Goal: Information Seeking & Learning: Learn about a topic

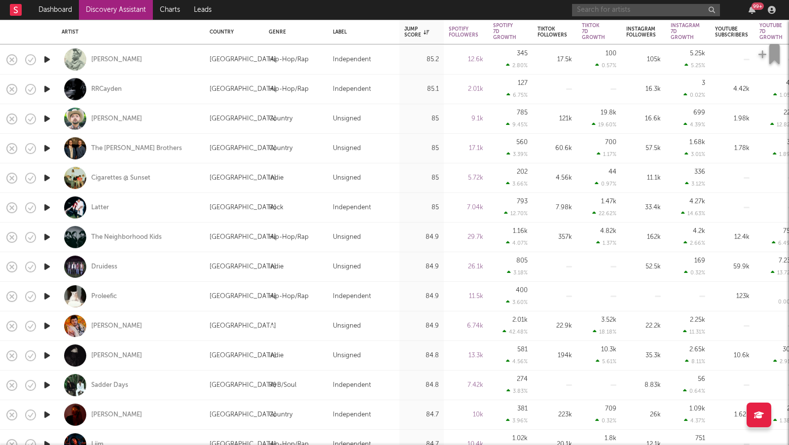
click at [589, 11] on input "text" at bounding box center [646, 10] width 148 height 12
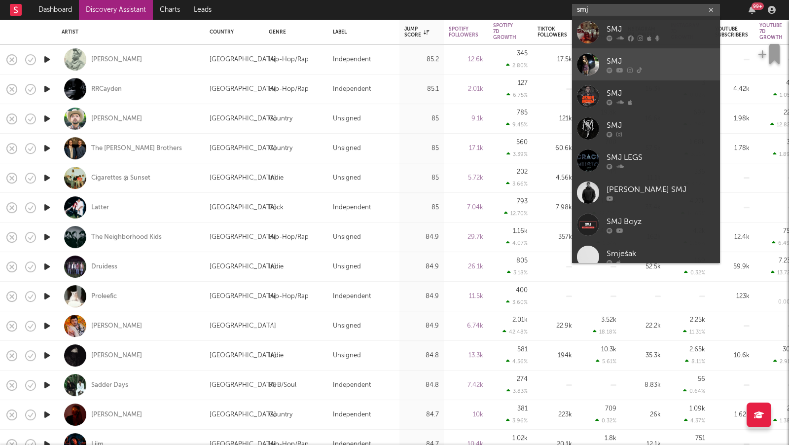
type input "smj"
click at [640, 63] on div "SMJ" at bounding box center [660, 62] width 108 height 12
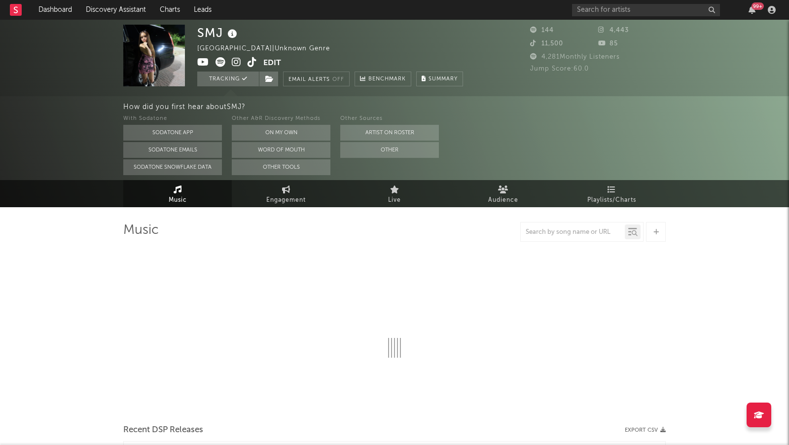
select select "1w"
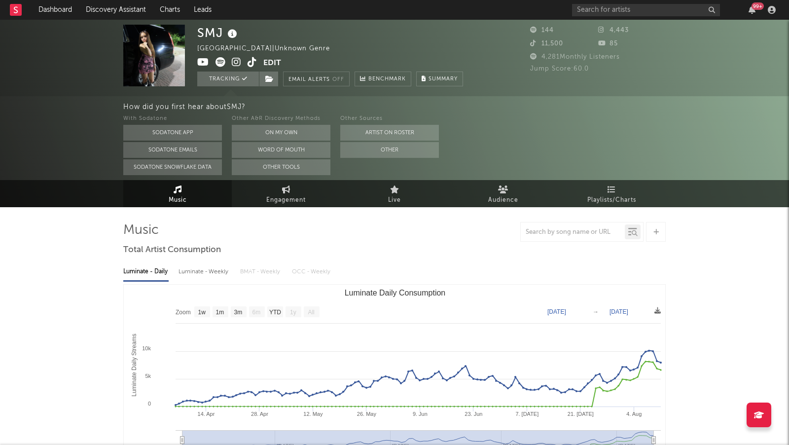
click at [236, 63] on icon at bounding box center [236, 62] width 9 height 10
click at [220, 64] on icon at bounding box center [220, 62] width 10 height 10
click at [206, 62] on icon at bounding box center [203, 62] width 12 height 10
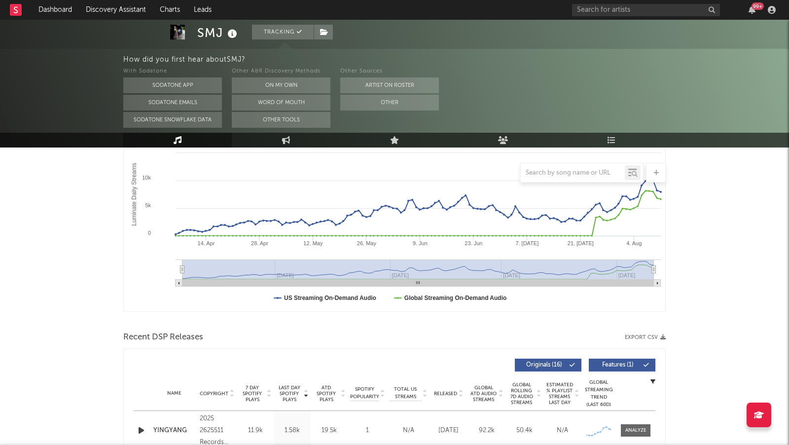
scroll to position [187, 0]
